Goal: Task Accomplishment & Management: Manage account settings

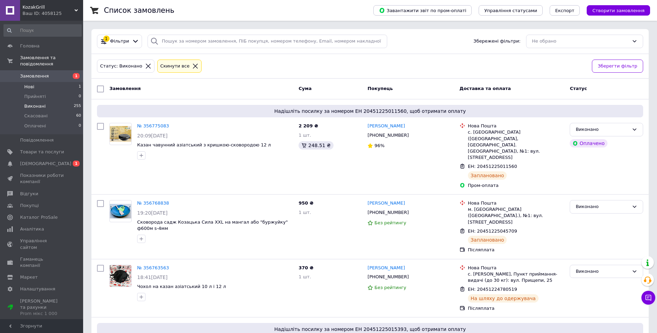
click at [26, 84] on span "Нові" at bounding box center [29, 87] width 10 height 6
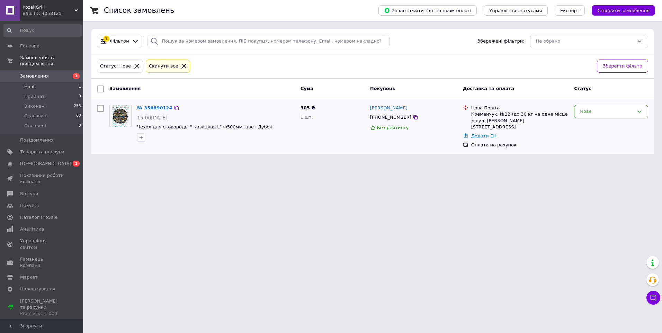
click at [152, 107] on link "№ 356890124" at bounding box center [154, 107] width 35 height 5
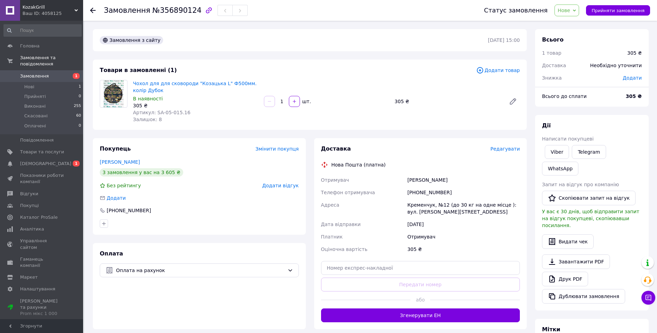
click at [576, 9] on icon at bounding box center [574, 10] width 3 height 3
click at [574, 24] on li "Прийнято" at bounding box center [571, 24] width 32 height 10
click at [572, 272] on link "Друк PDF" at bounding box center [565, 279] width 46 height 15
click at [92, 12] on use at bounding box center [93, 11] width 6 height 6
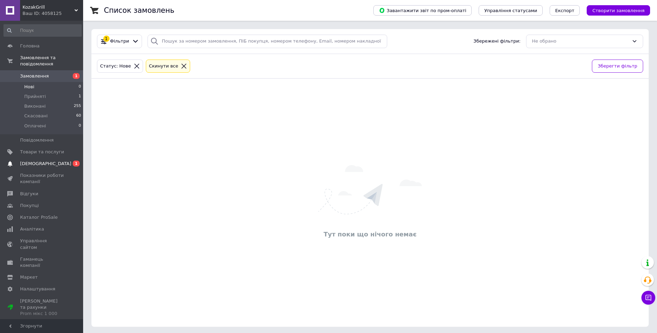
click at [38, 161] on span "[DEMOGRAPHIC_DATA]" at bounding box center [45, 164] width 51 height 6
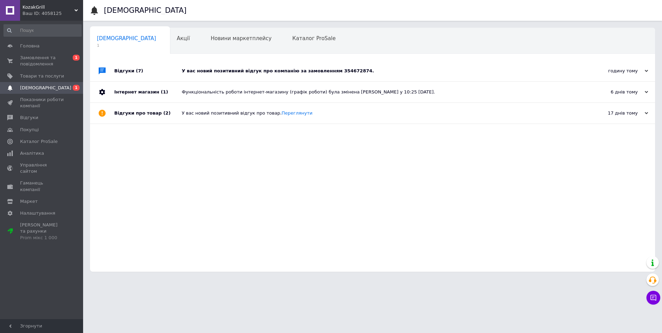
click at [305, 72] on div "У вас новий позитивний відгук про компанію за замовленням 354672874." at bounding box center [380, 71] width 397 height 6
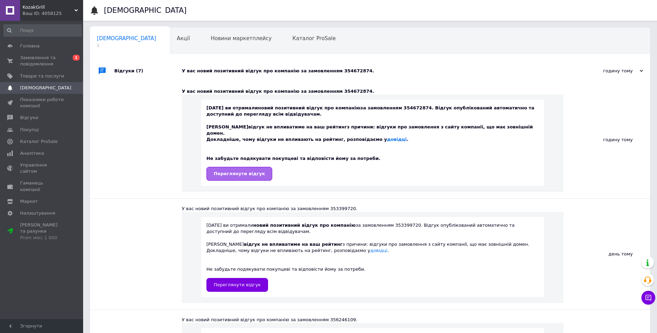
click at [236, 171] on span "Переглянути відгук" at bounding box center [239, 173] width 51 height 5
click at [214, 37] on span "Новини маркетплейсу" at bounding box center [240, 38] width 61 height 6
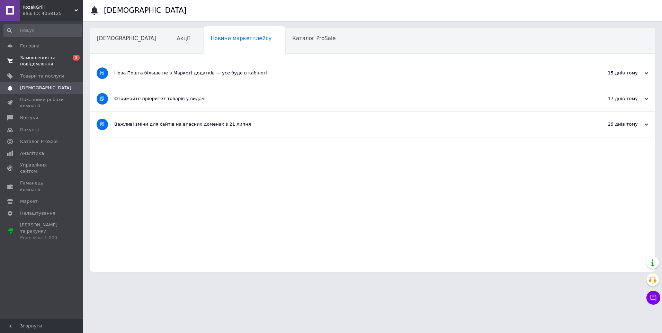
click at [30, 57] on span "Замовлення та повідомлення" at bounding box center [42, 61] width 44 height 12
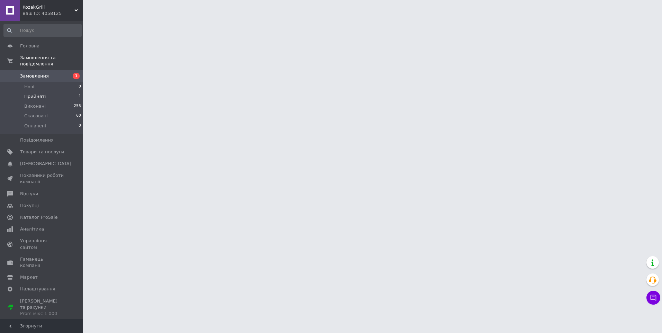
click at [37, 93] on span "Прийняті" at bounding box center [34, 96] width 21 height 6
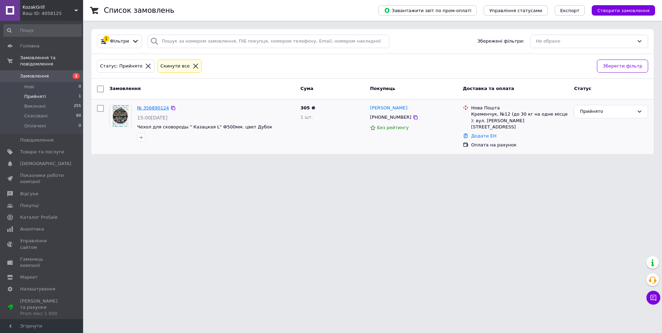
click at [153, 107] on link "№ 356890124" at bounding box center [153, 107] width 32 height 5
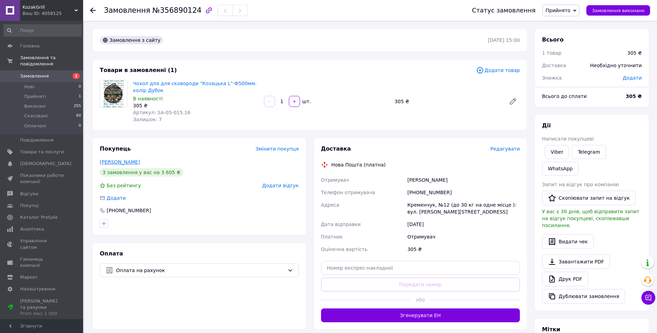
click at [117, 162] on link "[PERSON_NAME]" at bounding box center [120, 162] width 40 height 6
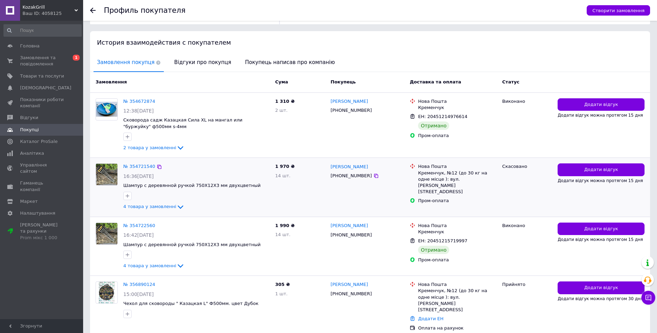
scroll to position [145, 0]
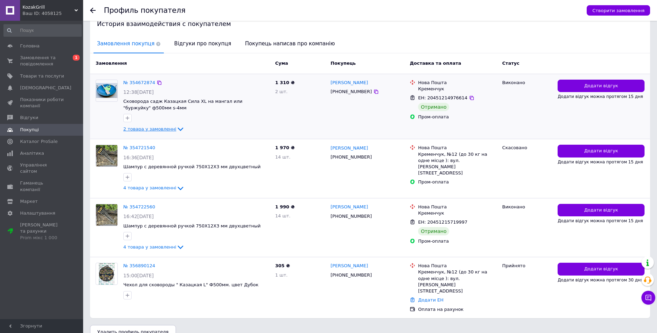
click at [164, 130] on span "2 товара у замовленні" at bounding box center [149, 128] width 53 height 5
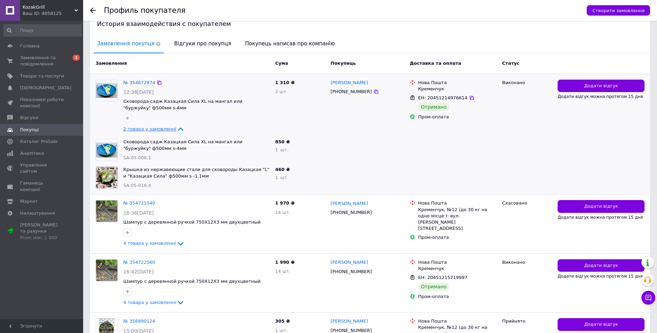
click at [160, 128] on span "2 товара у замовленні" at bounding box center [149, 128] width 53 height 5
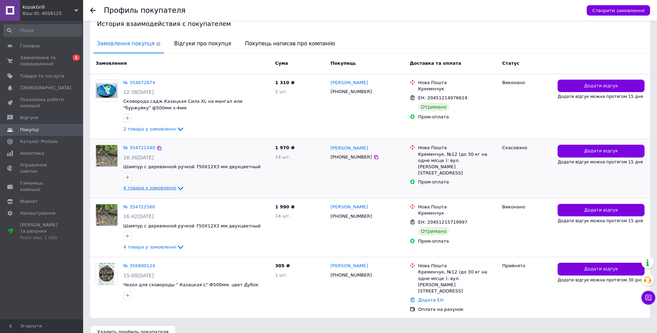
click at [156, 186] on span "4 товара у замовленні" at bounding box center [149, 188] width 53 height 5
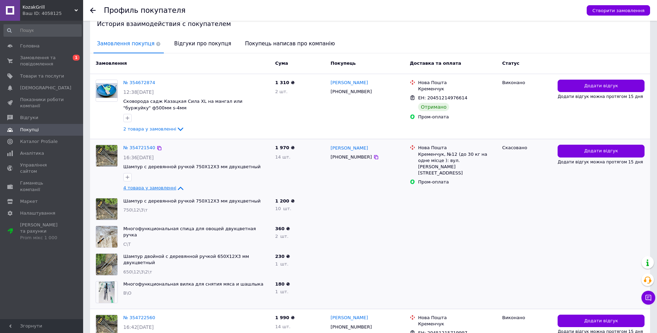
click at [156, 186] on span "4 товара у замовленні" at bounding box center [149, 188] width 53 height 5
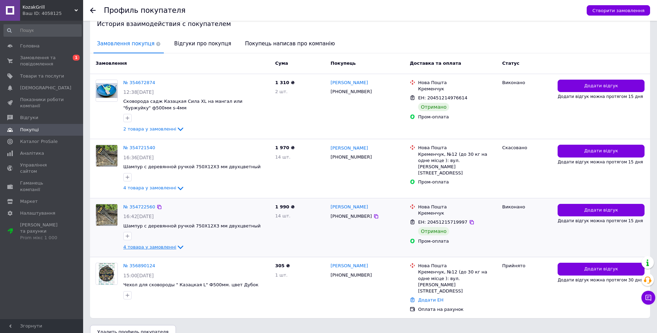
click at [152, 247] on span "4 товара у замовленні" at bounding box center [149, 246] width 53 height 5
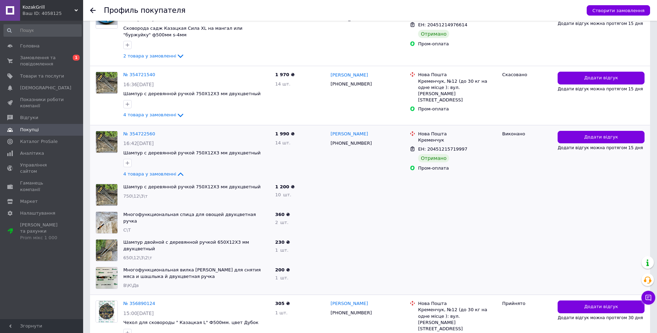
scroll to position [180, 0]
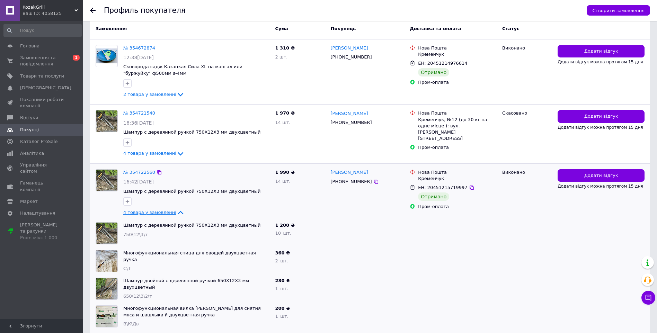
click at [154, 212] on span "4 товара у замовленні" at bounding box center [149, 212] width 53 height 5
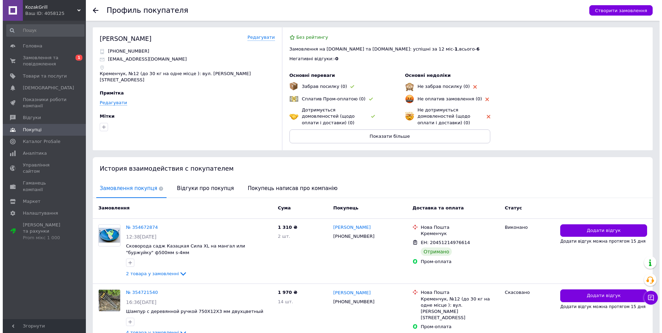
scroll to position [0, 0]
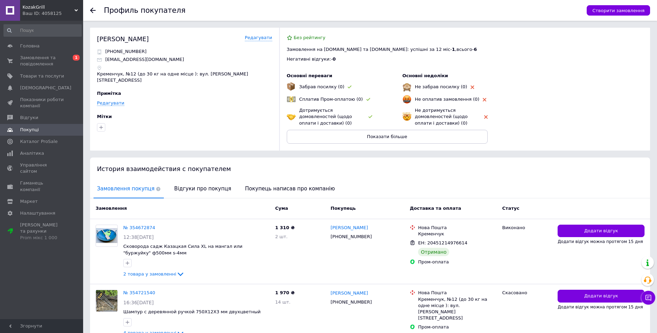
click at [90, 11] on use at bounding box center [93, 11] width 6 height 6
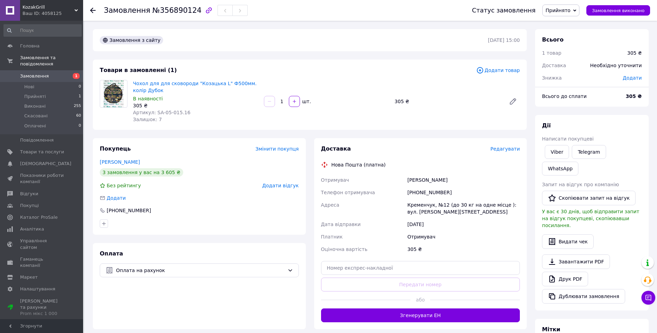
click at [90, 11] on div "Замовлення №356890124 Статус замовлення Прийнято Виконано Скасовано Оплачено За…" at bounding box center [370, 10] width 574 height 21
click at [92, 10] on icon at bounding box center [93, 11] width 6 height 6
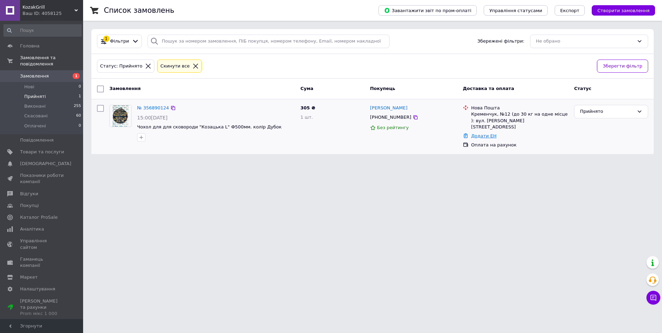
click at [489, 133] on link "Додати ЕН" at bounding box center [483, 135] width 25 height 5
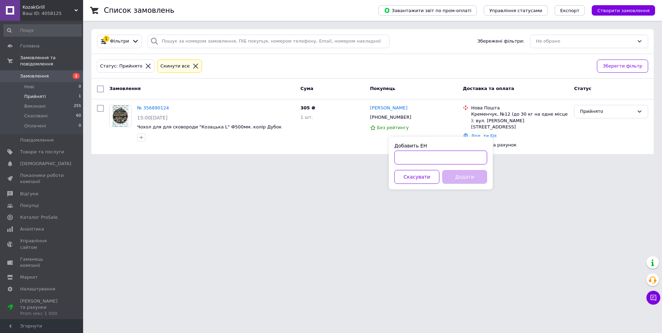
click at [404, 158] on input "Добавить ЕН" at bounding box center [440, 158] width 93 height 14
paste input "20451225235008"
type input "20451225235008"
click at [461, 176] on button "Додати" at bounding box center [464, 177] width 45 height 14
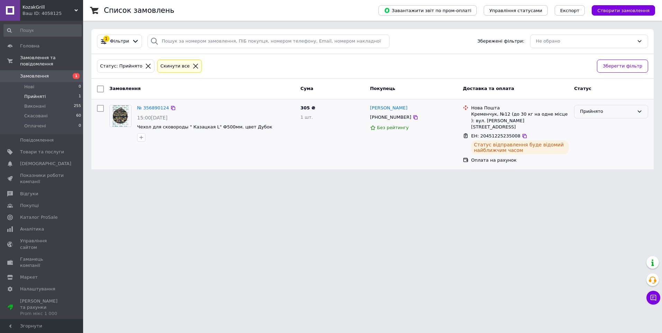
click at [638, 112] on icon at bounding box center [640, 112] width 6 height 6
click at [598, 130] on li "Виконано" at bounding box center [610, 126] width 73 height 13
